Goal: Transaction & Acquisition: Obtain resource

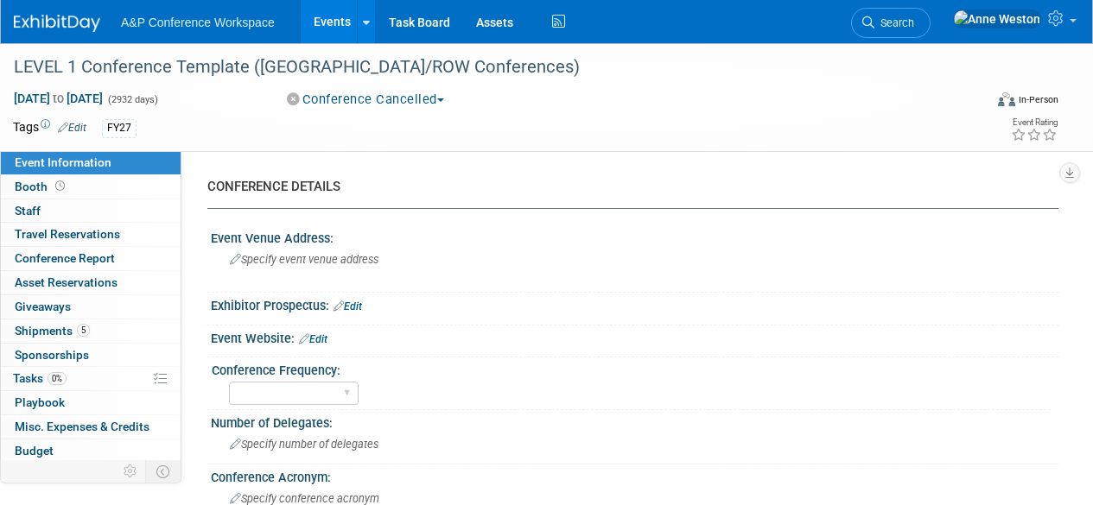
select select "Level 1"
select select "In-Person Booth"
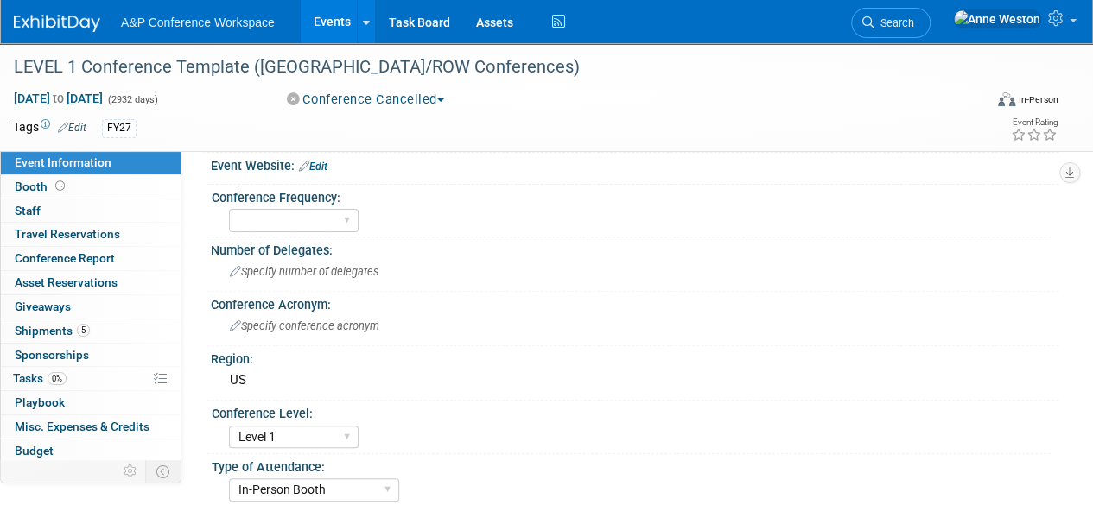
scroll to position [173, 0]
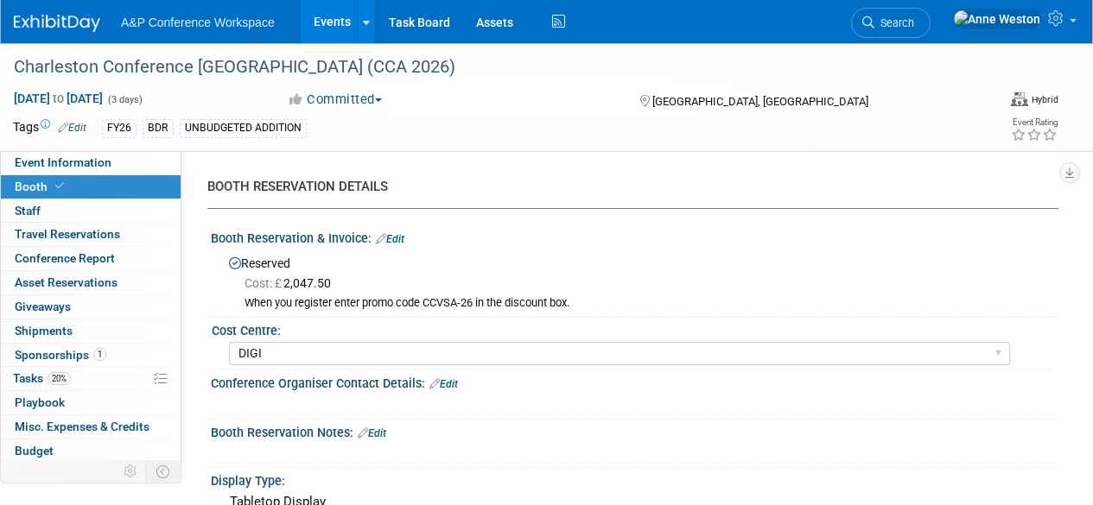
select select "DIGI"
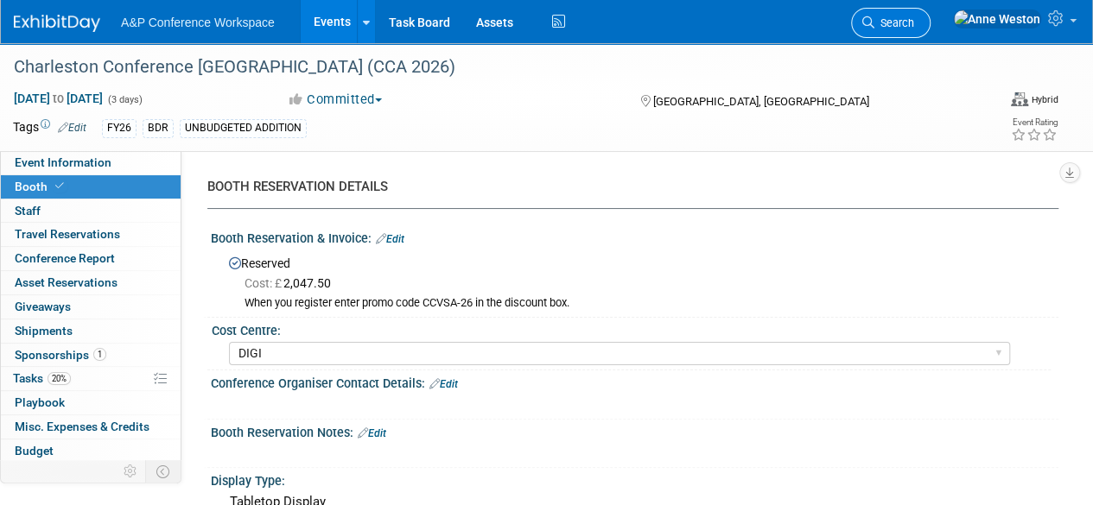
click at [914, 17] on span "Search" at bounding box center [894, 22] width 40 height 13
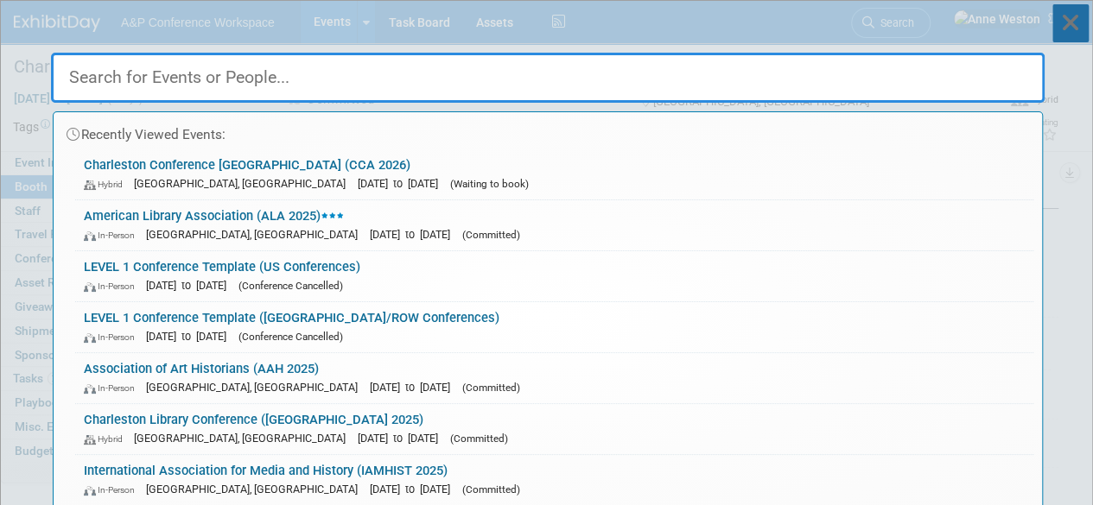
click at [1075, 23] on icon at bounding box center [1070, 23] width 36 height 38
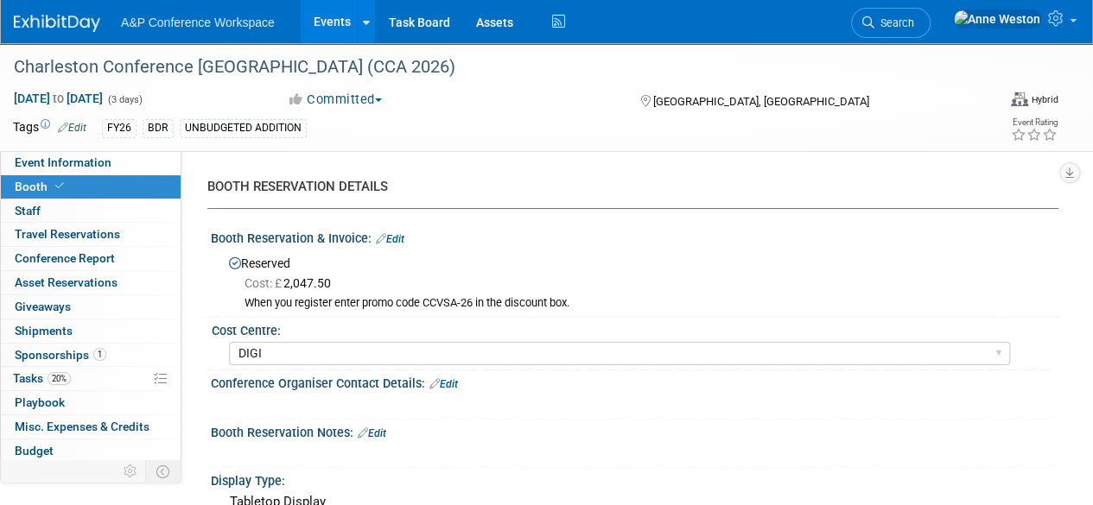
click at [38, 15] on img at bounding box center [57, 23] width 86 height 17
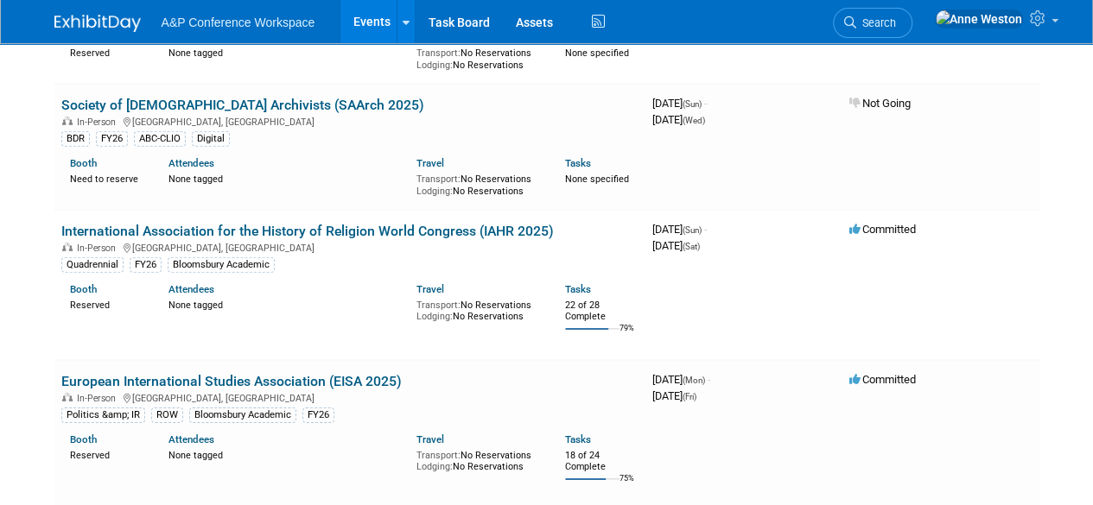
scroll to position [2592, 0]
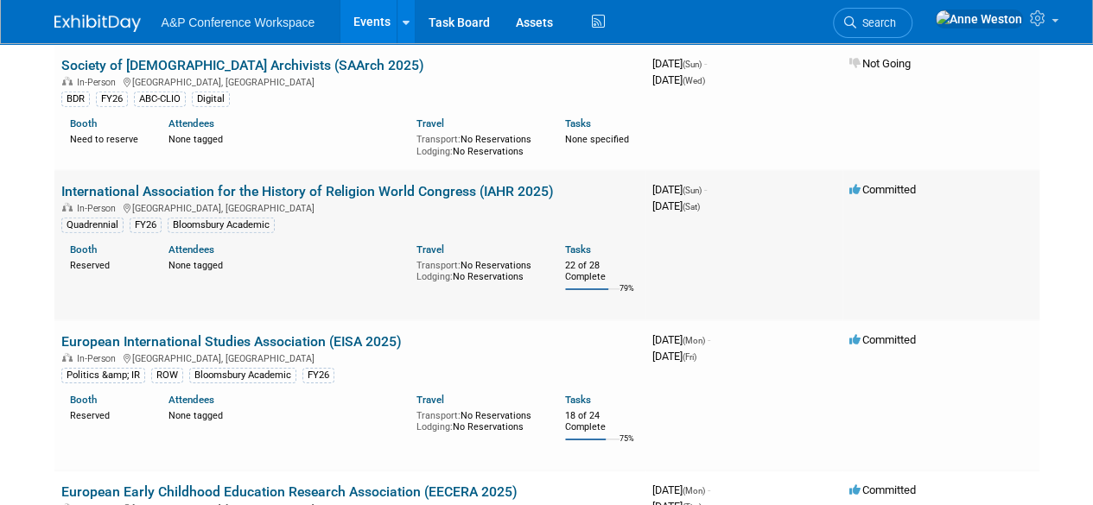
click at [204, 183] on link "International Association for the History of Religion World Congress (IAHR 2025)" at bounding box center [307, 191] width 492 height 16
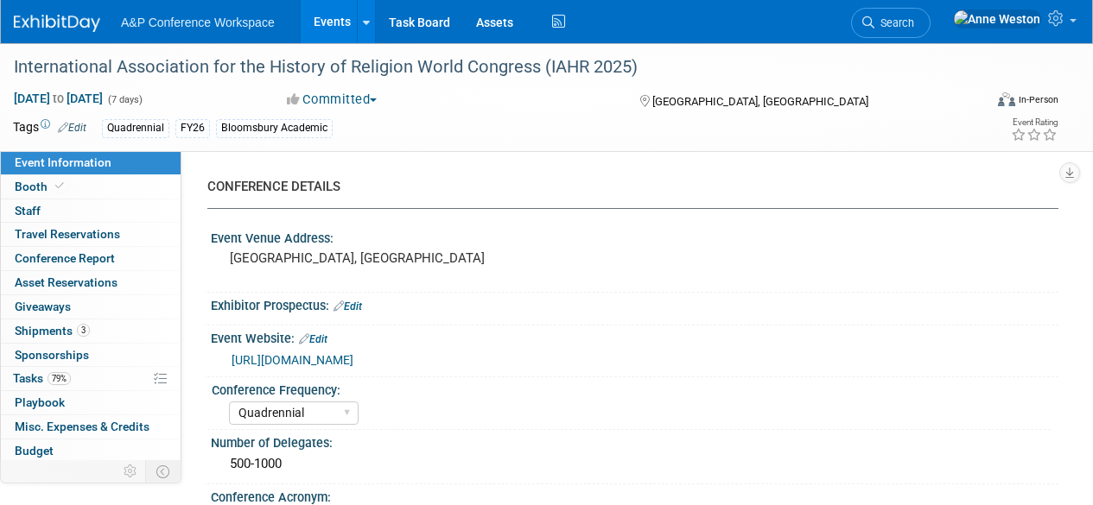
select select "Quadrennial"
select select "Level 2"
select select "In-Person Booth"
select select "Religious Studies"
select select "Bloomsbury Academic"
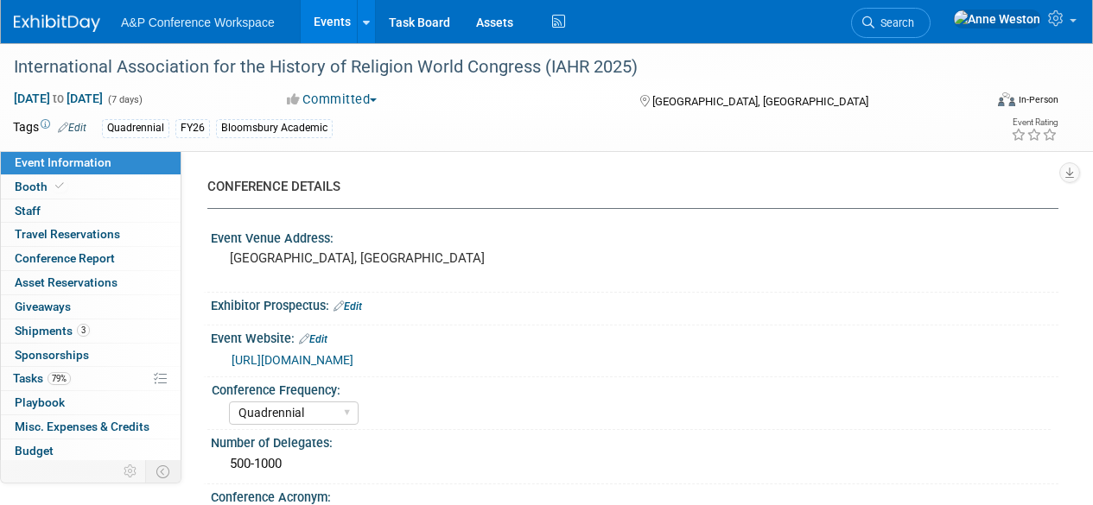
select select "Matt Hambridge"
select select "Emma Chonofsky"
select select "Michelle Kelly"
select select "Networking/Commissioning"
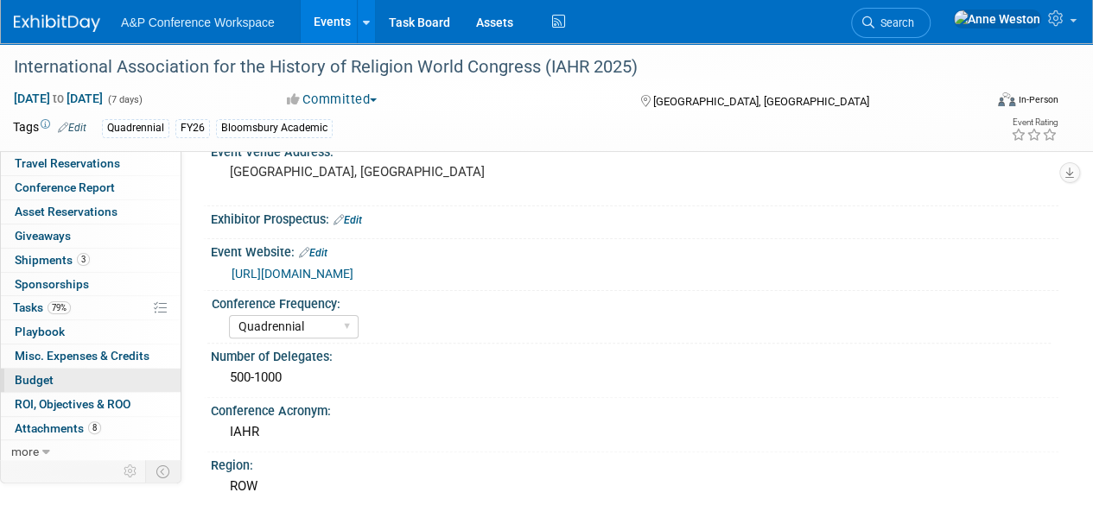
scroll to position [173, 0]
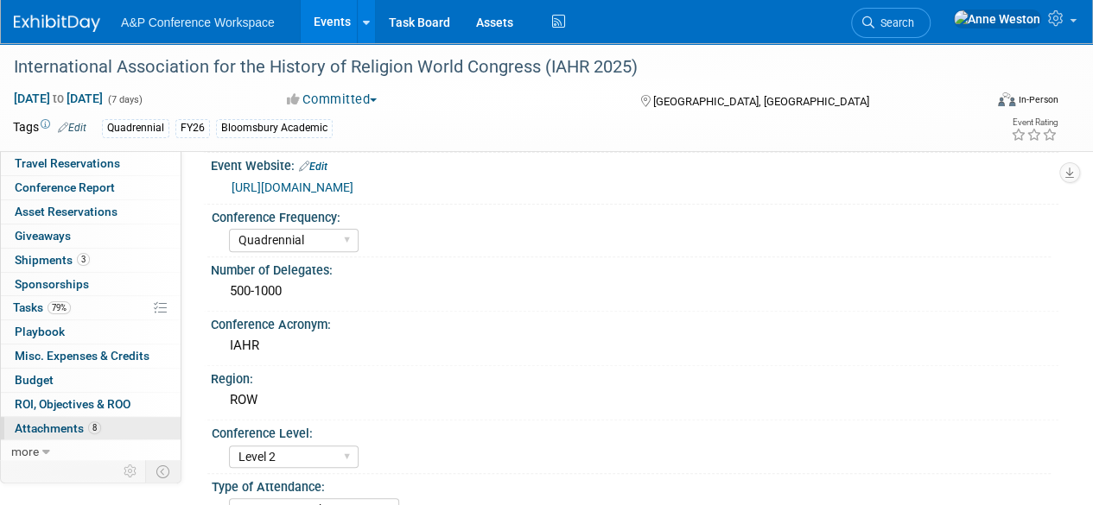
click at [88, 422] on span "8" at bounding box center [94, 428] width 13 height 13
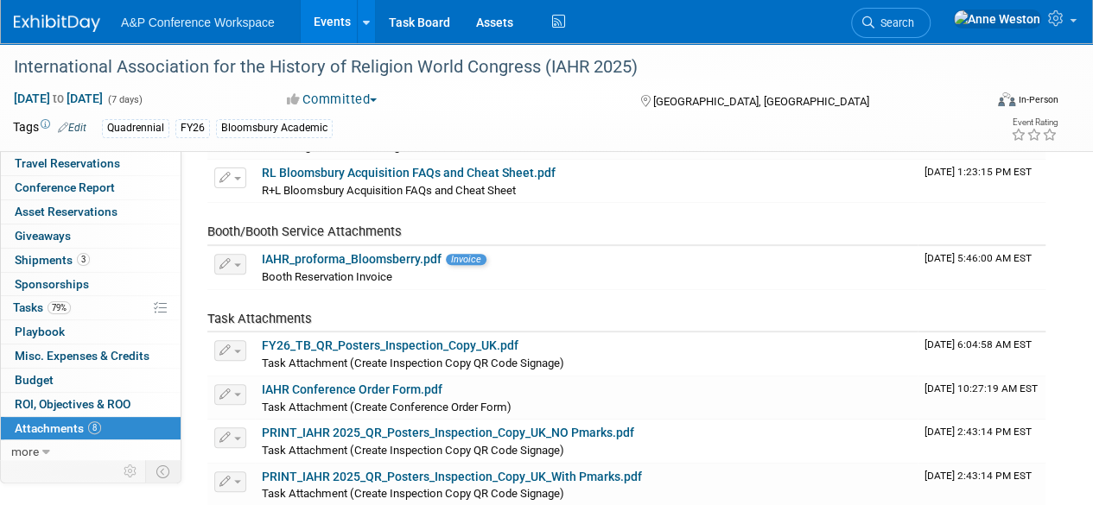
scroll to position [259, 0]
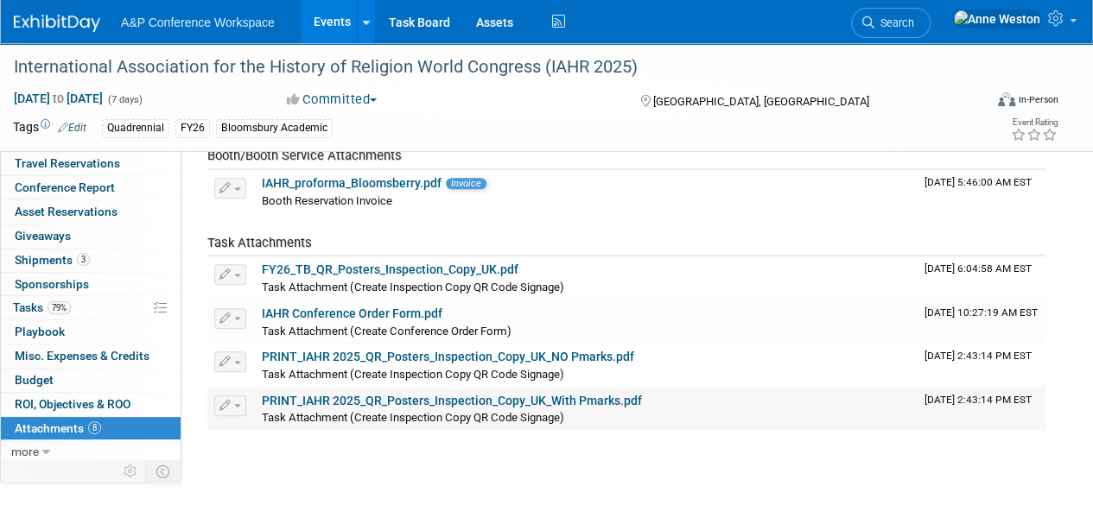
click at [441, 398] on link "PRINT_IAHR 2025_QR_Posters_Inspection_Copy_UK_With Pmarks.pdf" at bounding box center [452, 401] width 380 height 14
click at [404, 369] on span "Task Attachment (Create Inspection Copy QR Code Signage)" at bounding box center [413, 374] width 302 height 13
click at [379, 350] on link "PRINT_IAHR 2025_QR_Posters_Inspection_Copy_UK_NO Pmarks.pdf" at bounding box center [448, 357] width 372 height 14
